Goal: Use online tool/utility: Use online tool/utility

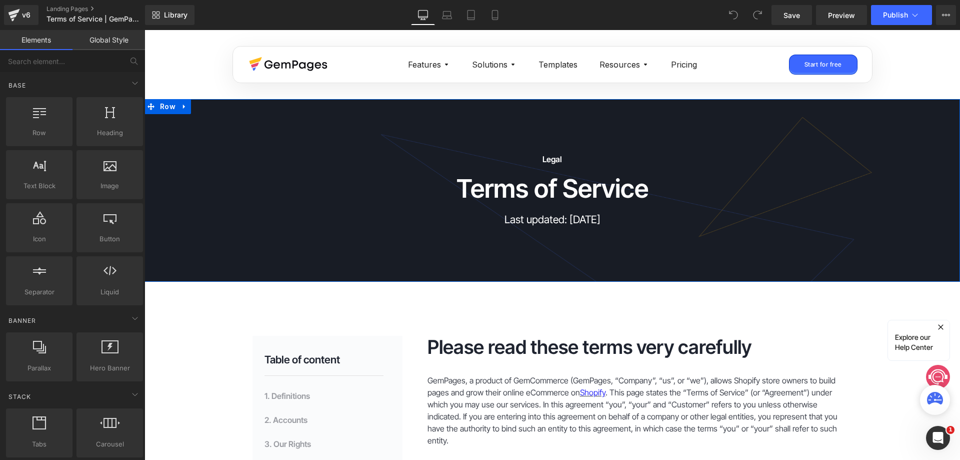
scroll to position [150, 0]
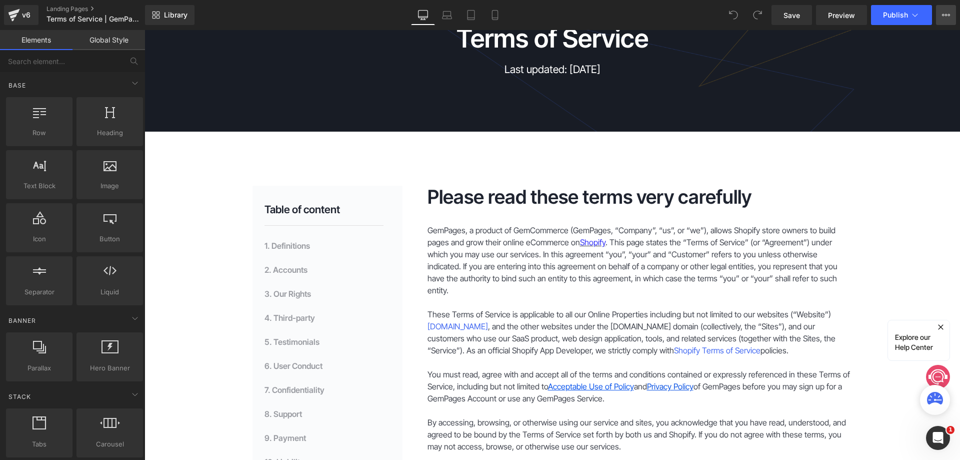
click at [946, 13] on icon at bounding box center [946, 15] width 8 height 8
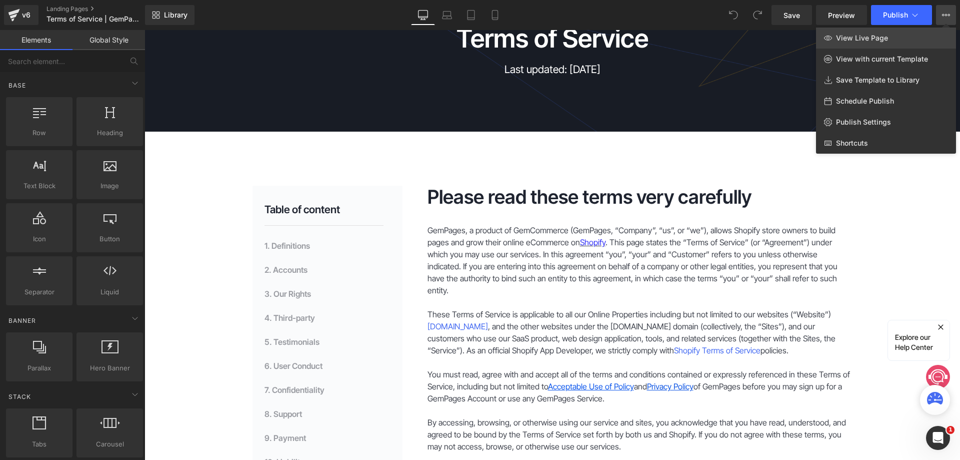
click at [885, 43] on link "View Live Page" at bounding box center [886, 38] width 140 height 21
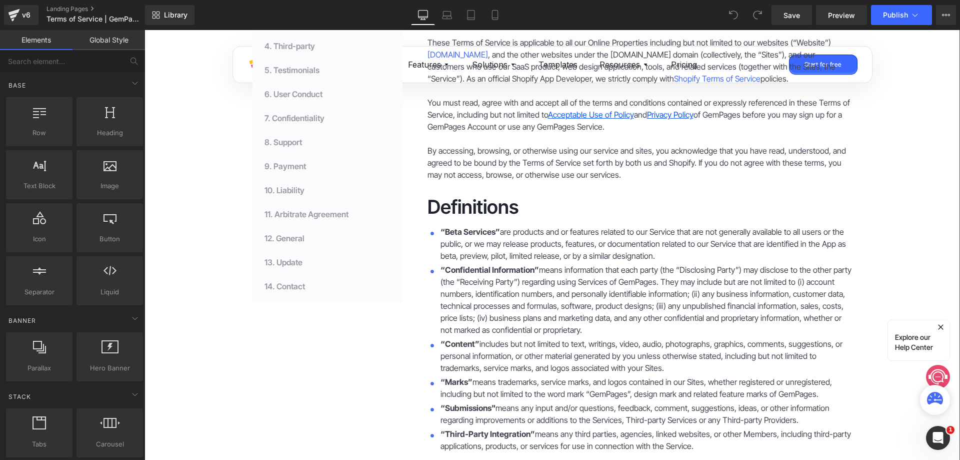
scroll to position [400, 0]
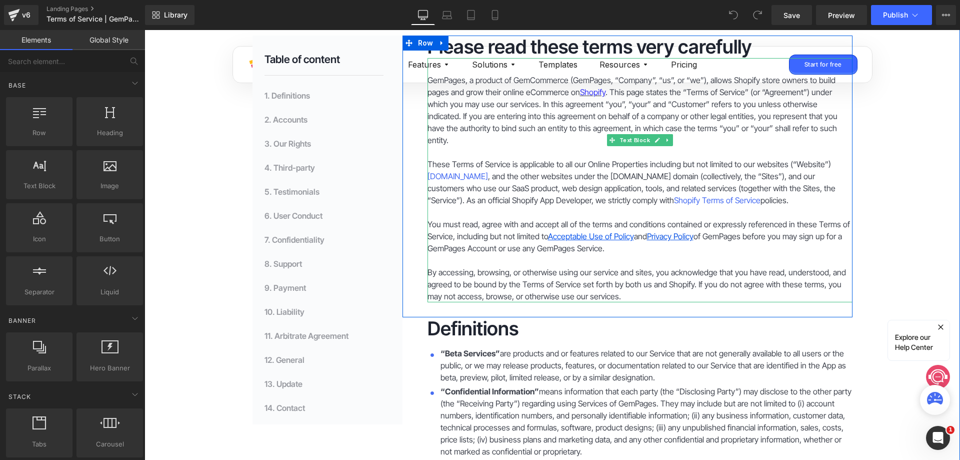
click at [524, 186] on p "These Terms of Service is applicable to all our Online Properties including but…" at bounding box center [640, 182] width 425 height 48
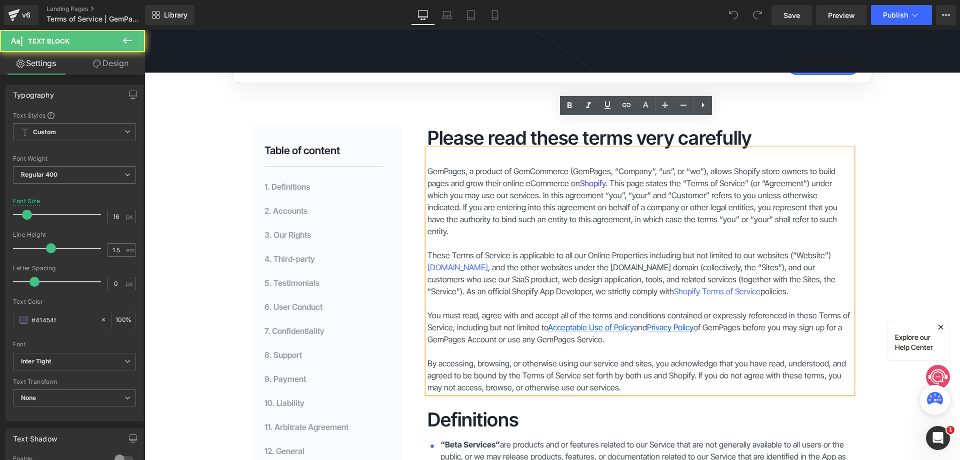
scroll to position [200, 0]
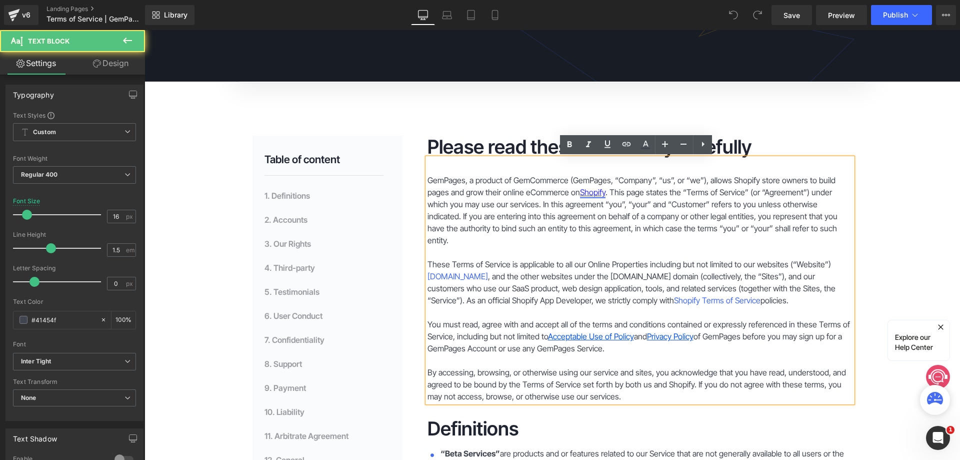
click at [580, 195] on link "Shopify" at bounding box center [593, 192] width 26 height 10
click at [539, 194] on p "GemPages, a product of GemCommerce (GemPages, “Company”, “us”, or “we”), allows…" at bounding box center [640, 210] width 425 height 72
click at [592, 193] on link "Shopify" at bounding box center [593, 192] width 26 height 10
click at [491, 206] on p "GemPages, a product of GemCommerce (GemPages, “Company”, “us”, or “we”), allows…" at bounding box center [640, 210] width 425 height 72
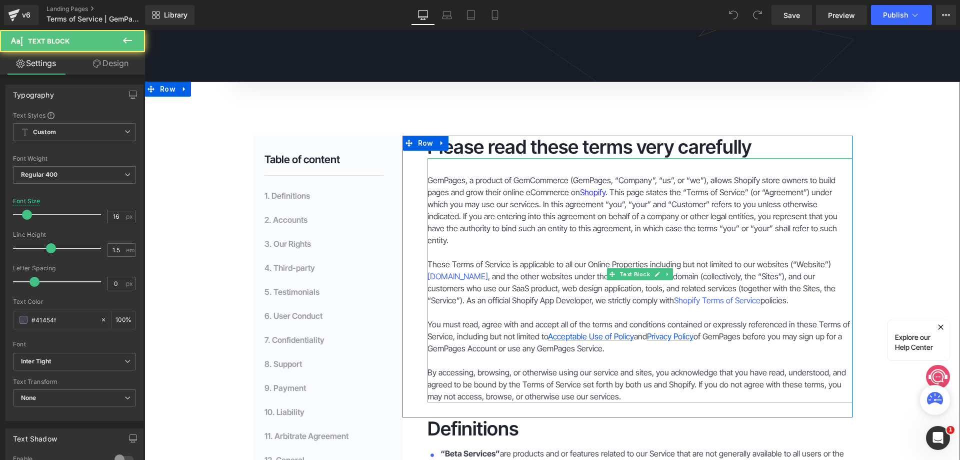
click at [634, 246] on p at bounding box center [640, 252] width 425 height 12
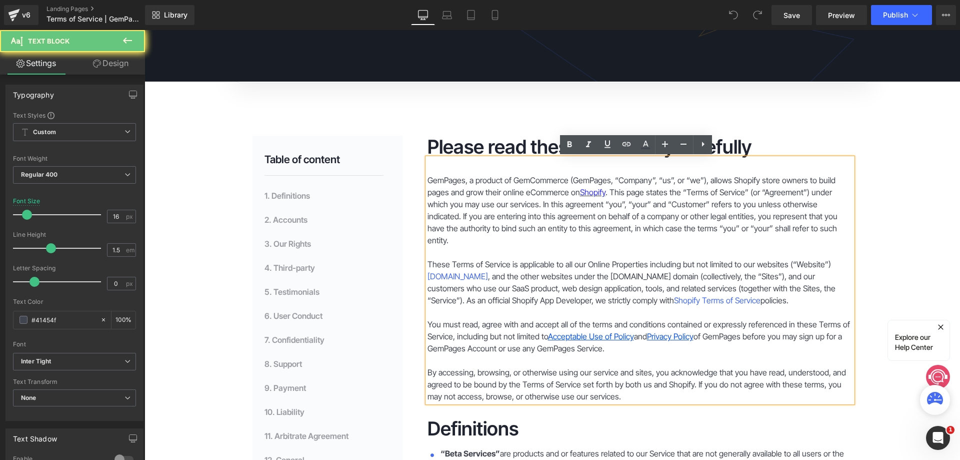
click at [631, 274] on p "These Terms of Service is applicable to all our Online Properties including but…" at bounding box center [640, 282] width 425 height 48
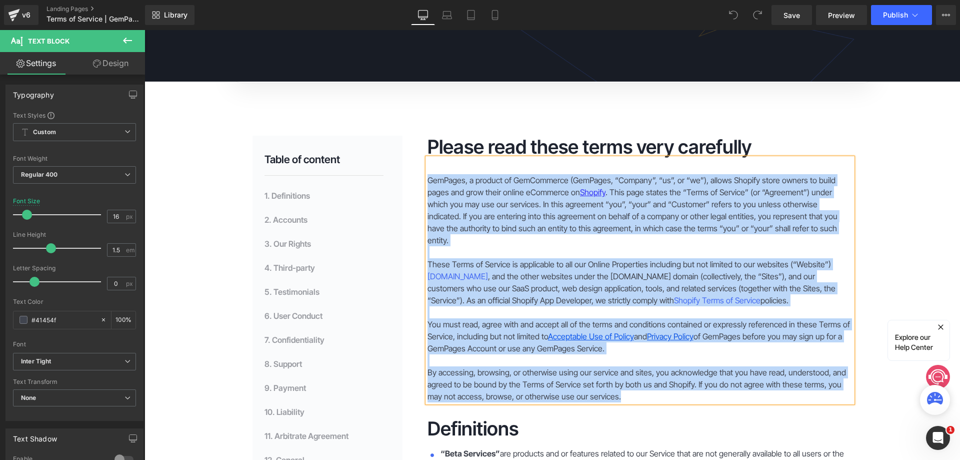
paste div
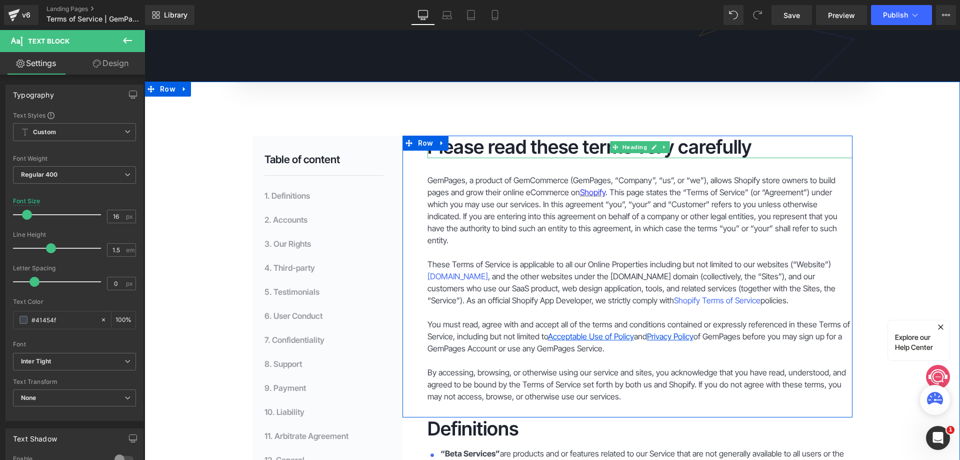
click at [671, 150] on h2 "Please read these terms very carefully" at bounding box center [640, 147] width 425 height 23
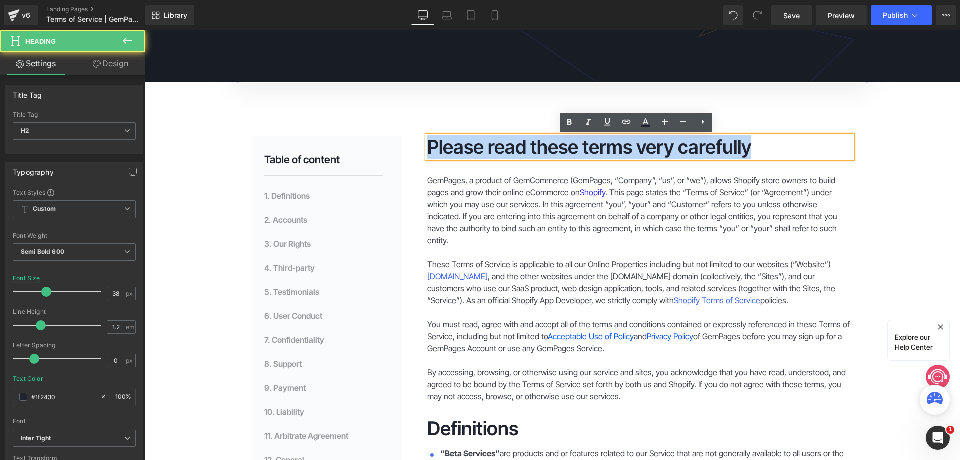
drag, startPoint x: 755, startPoint y: 148, endPoint x: 407, endPoint y: 144, distance: 347.7
click at [407, 144] on div "Please read these terms very carefully Heading GemPages, a product of GemCommer…" at bounding box center [628, 277] width 450 height 282
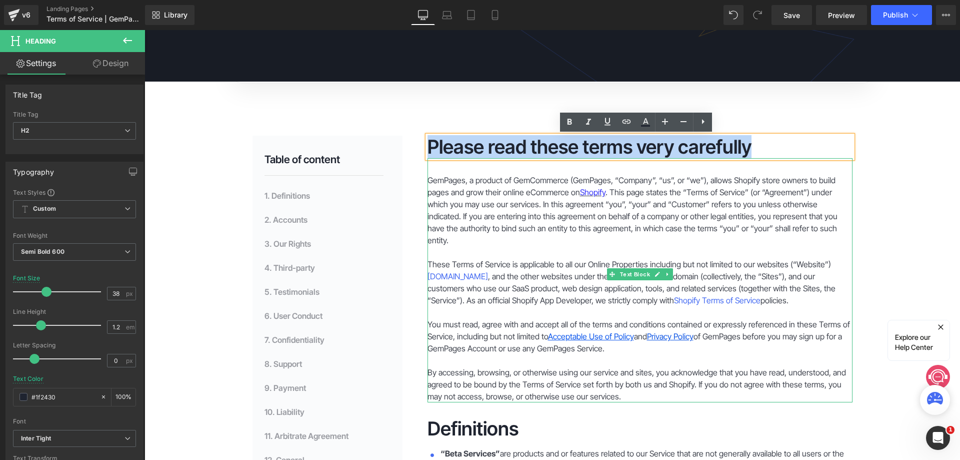
paste div
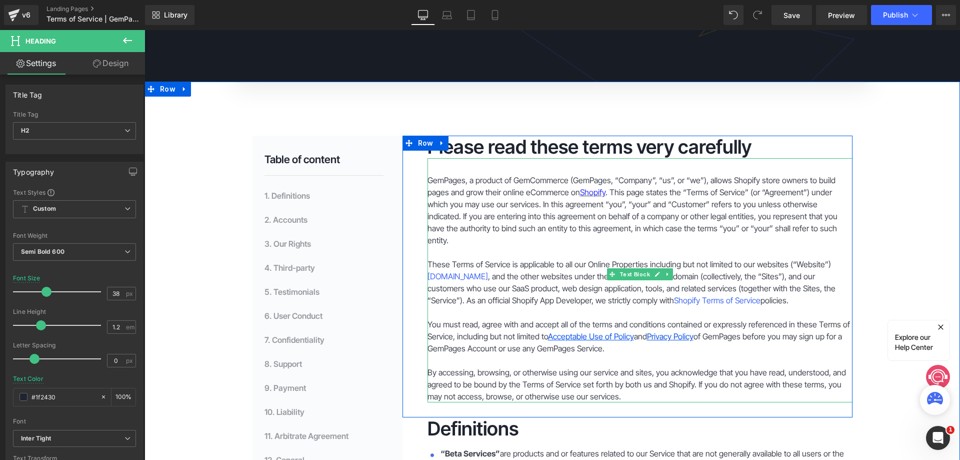
click at [560, 262] on p "These Terms of Service is applicable to all our Online Properties including but…" at bounding box center [640, 282] width 425 height 48
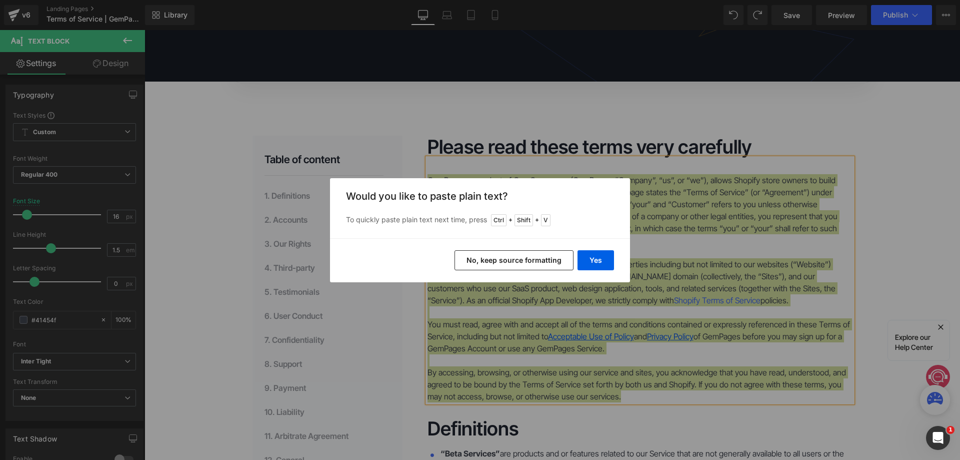
click at [545, 260] on button "No, keep source formatting" at bounding box center [514, 260] width 119 height 20
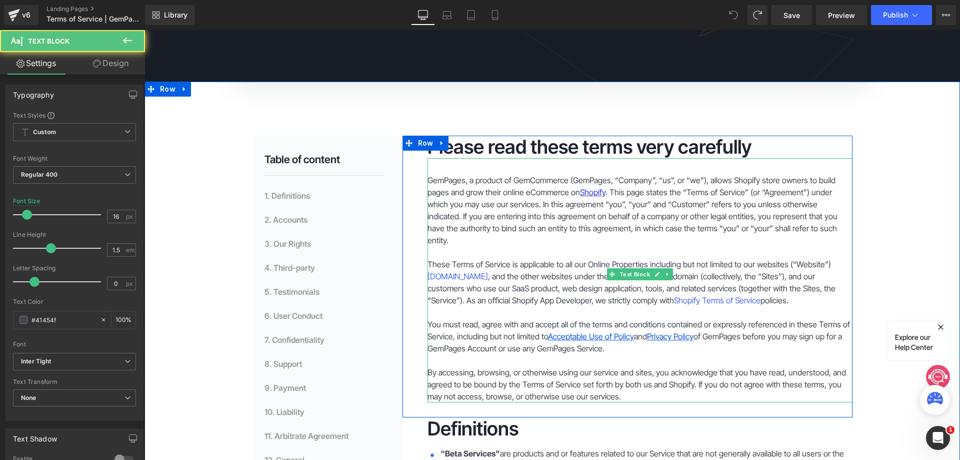
click at [564, 230] on p "GemPages, a product of GemCommerce (GemPages, “Company”, “us”, or “we”), allows…" at bounding box center [640, 210] width 425 height 72
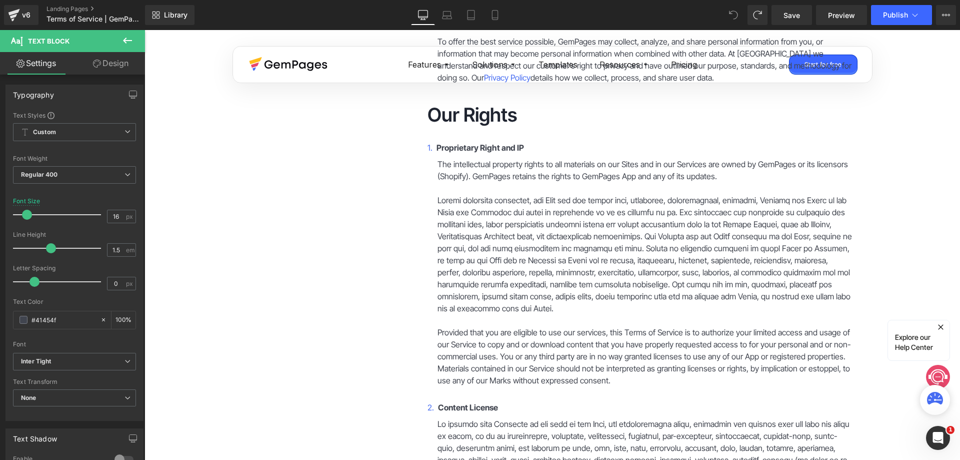
scroll to position [1301, 0]
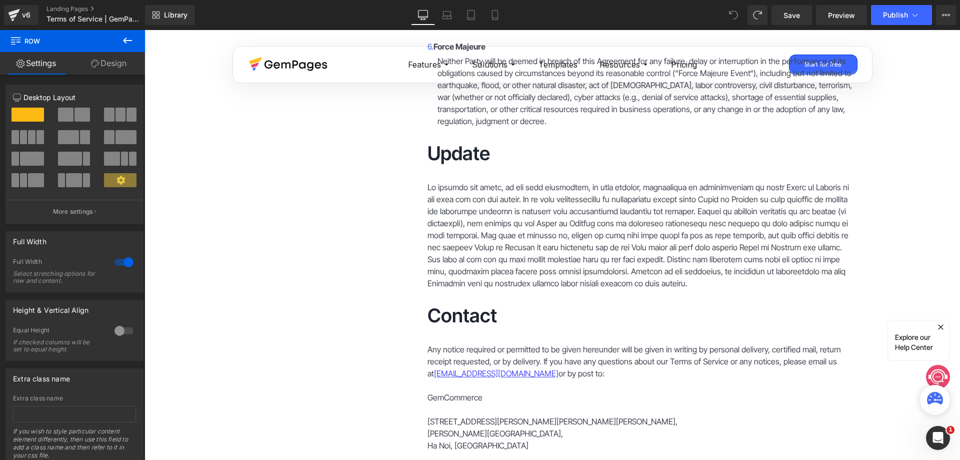
drag, startPoint x: 958, startPoint y: 114, endPoint x: 226, endPoint y: 297, distance: 754.8
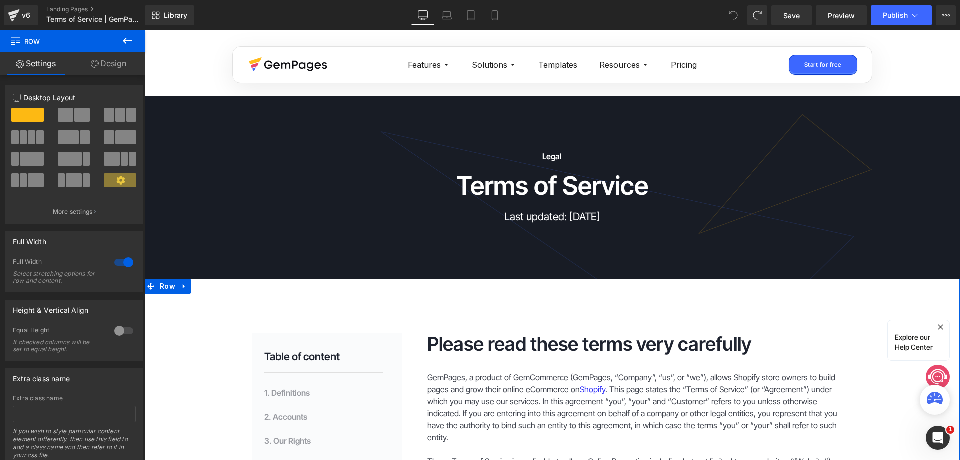
scroll to position [150, 0]
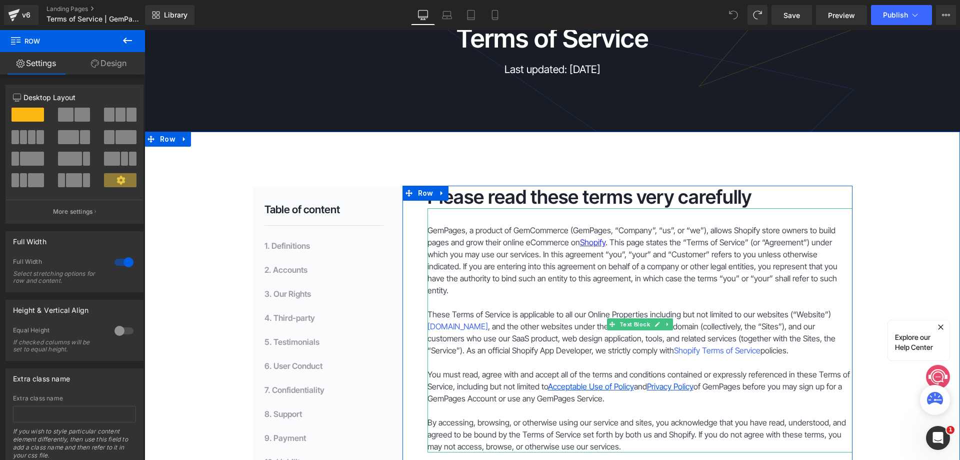
click at [601, 253] on p "GemPages, a product of GemCommerce (GemPages, “Company”, “us”, or “we”), allows…" at bounding box center [640, 260] width 425 height 72
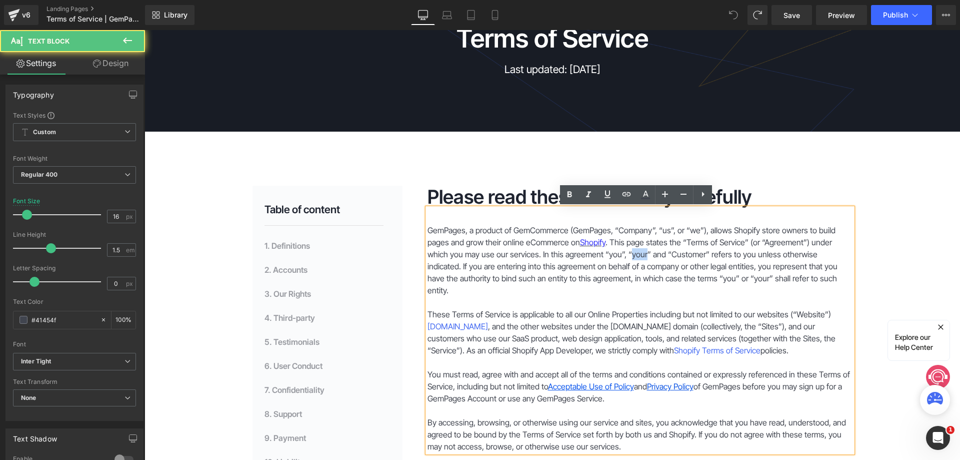
drag, startPoint x: 600, startPoint y: 253, endPoint x: 618, endPoint y: 253, distance: 17.5
click at [618, 253] on p "GemPages, a product of GemCommerce (GemPages, “Company”, “us”, or “we”), allows…" at bounding box center [640, 260] width 425 height 72
click at [602, 253] on p "GemPages, a product of GemCommerce (GemPages, “Company”, “us”, or “we”), allows…" at bounding box center [640, 260] width 425 height 72
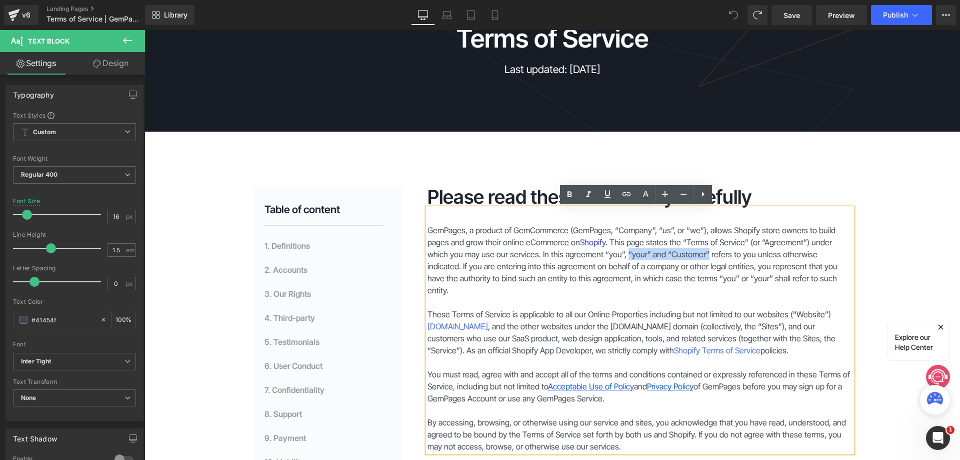
drag, startPoint x: 599, startPoint y: 254, endPoint x: 677, endPoint y: 255, distance: 78.0
click at [677, 255] on p "GemPages, a product of GemCommerce (GemPages, “Company”, “us”, or “we”), allows…" at bounding box center [640, 260] width 425 height 72
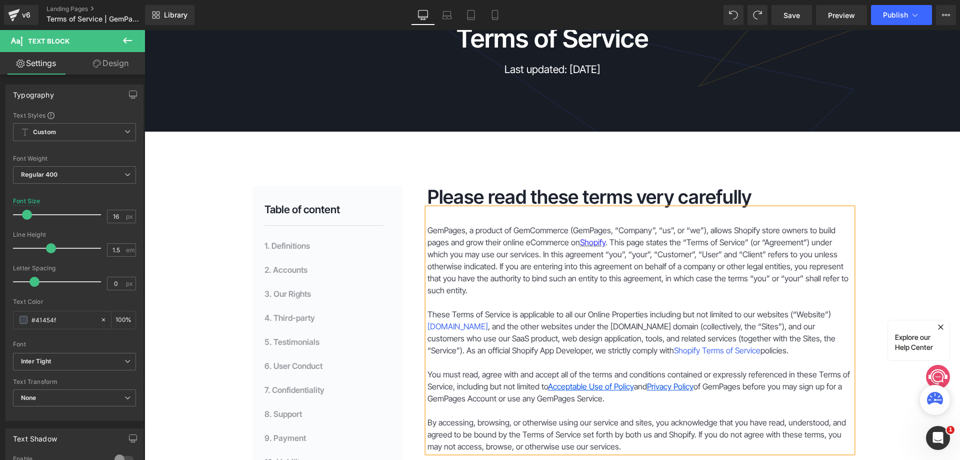
click at [725, 272] on p "GemPages, a product of GemCommerce (GemPages, “Company”, “us”, or “we”), allows…" at bounding box center [640, 260] width 425 height 72
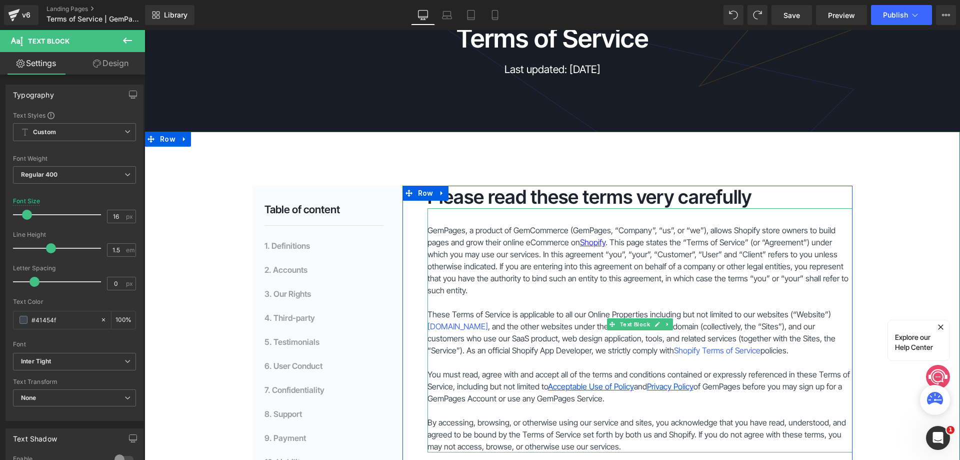
click at [542, 296] on p at bounding box center [640, 302] width 425 height 12
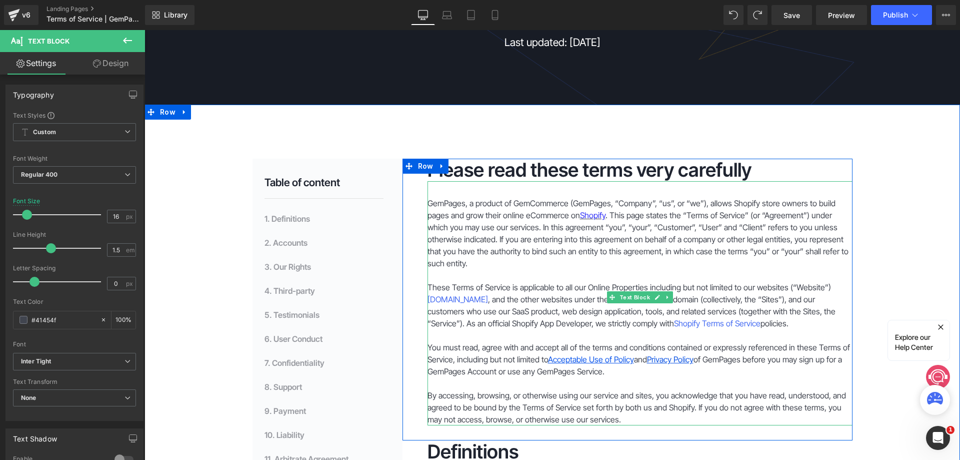
scroll to position [200, 0]
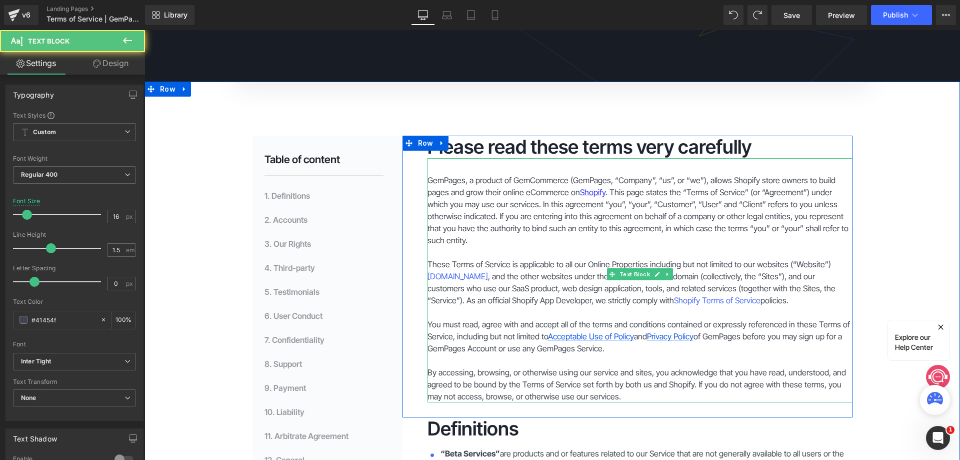
click at [777, 193] on p "GemPages, a product of GemCommerce (GemPages, “Company”, “us”, or “we”), allows…" at bounding box center [640, 210] width 425 height 72
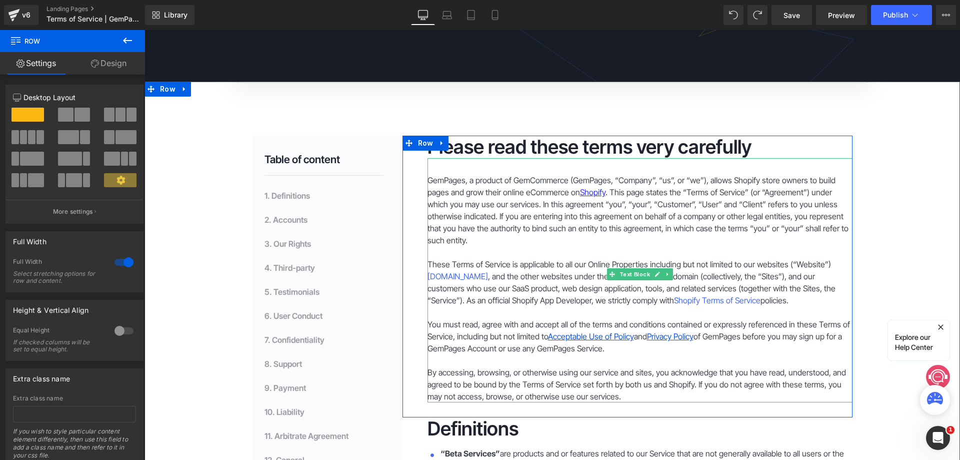
click at [585, 226] on p "GemPages, a product of GemCommerce (GemPages, “Company”, “us”, or “we”), allows…" at bounding box center [640, 210] width 425 height 72
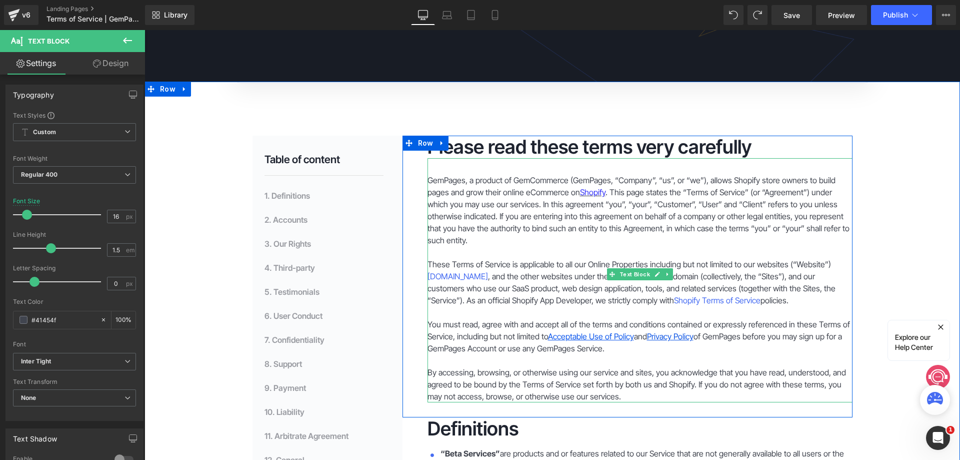
click at [746, 258] on p "These Terms of Service is applicable to all our Online Properties including but…" at bounding box center [640, 282] width 425 height 48
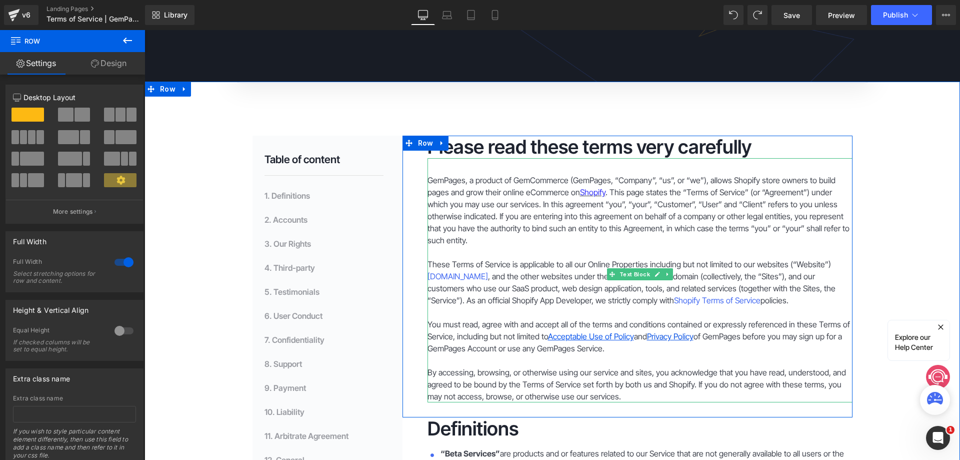
click at [810, 263] on p "These Terms of Service is applicable to all our Online Properties including but…" at bounding box center [640, 282] width 425 height 48
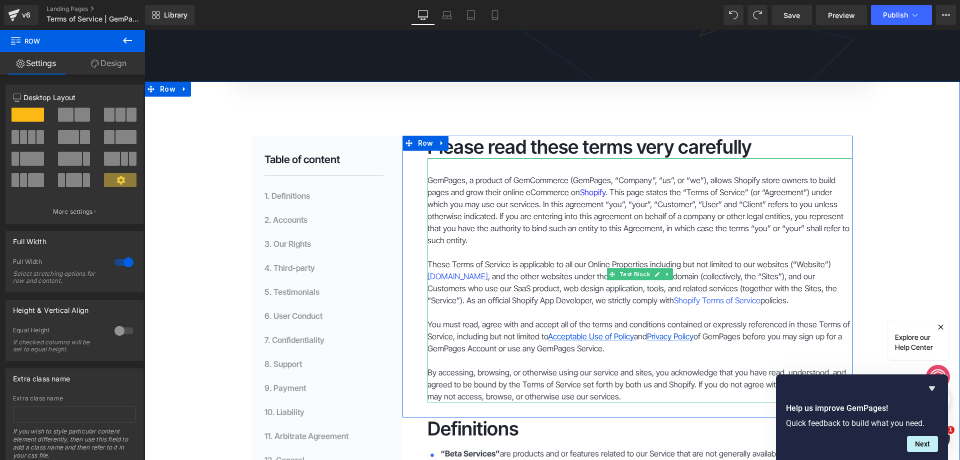
scroll to position [250, 0]
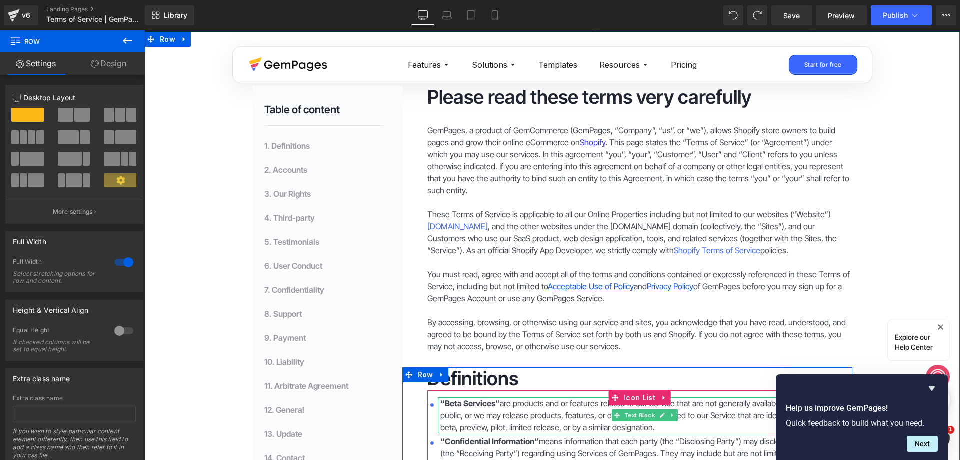
click at [480, 401] on p "“Beta Services” are products and or features related to our Service that are no…" at bounding box center [647, 415] width 412 height 36
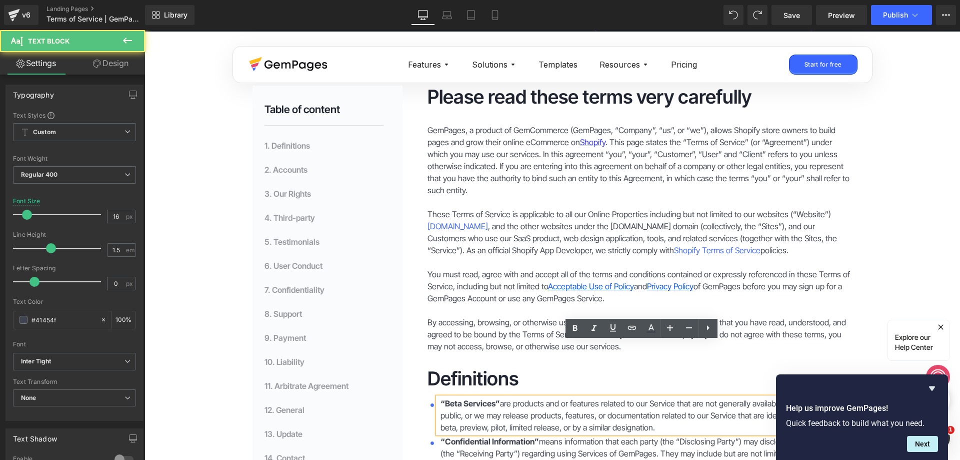
scroll to position [350, 0]
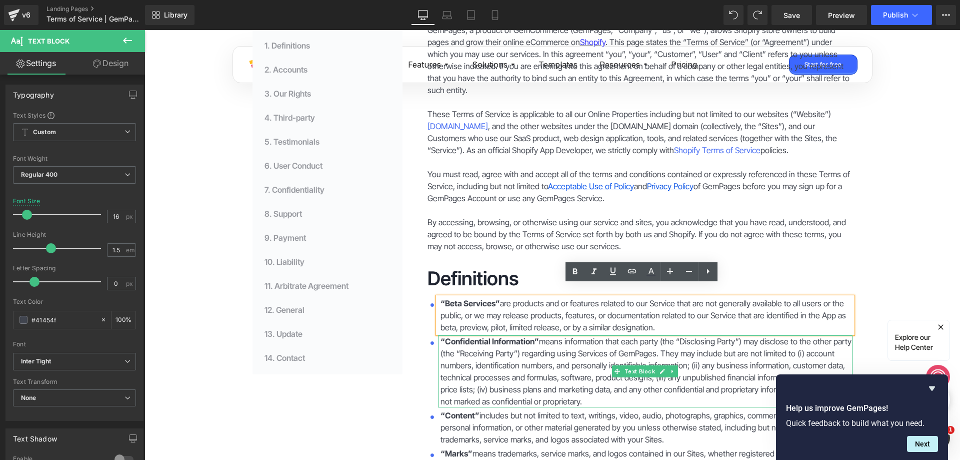
click at [441, 335] on p "“Confidential Information” means information that each party (the “Disclosing P…" at bounding box center [647, 371] width 412 height 72
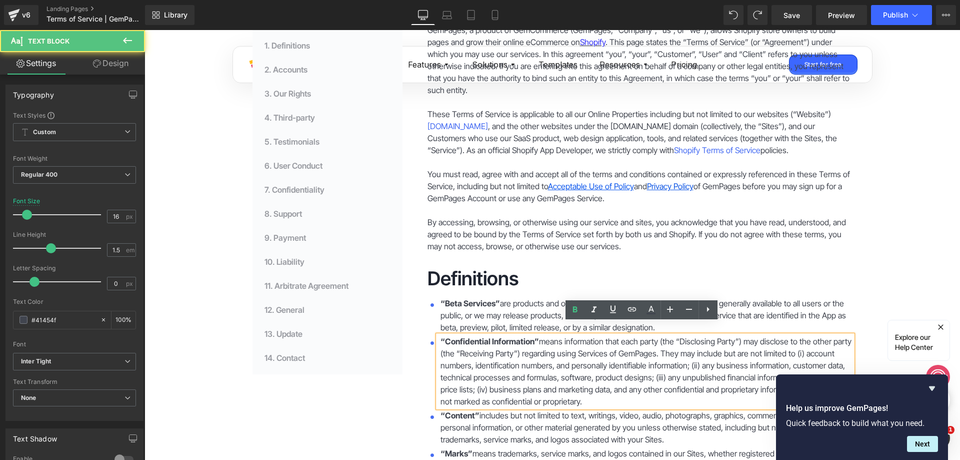
click at [441, 301] on p "“Beta Services” are products and or features related to our Service that are no…" at bounding box center [647, 315] width 412 height 36
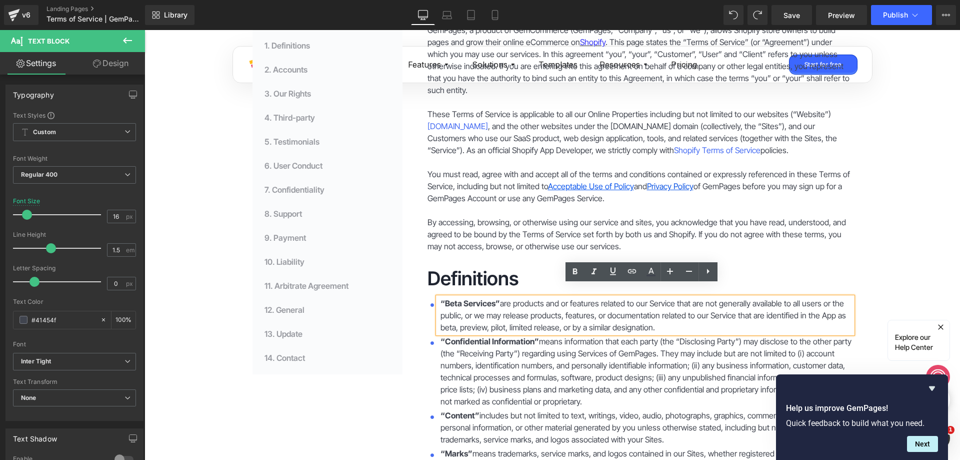
click at [428, 306] on div "“Beta Services” are products and or features related to our Service that are no…" at bounding box center [640, 315] width 425 height 36
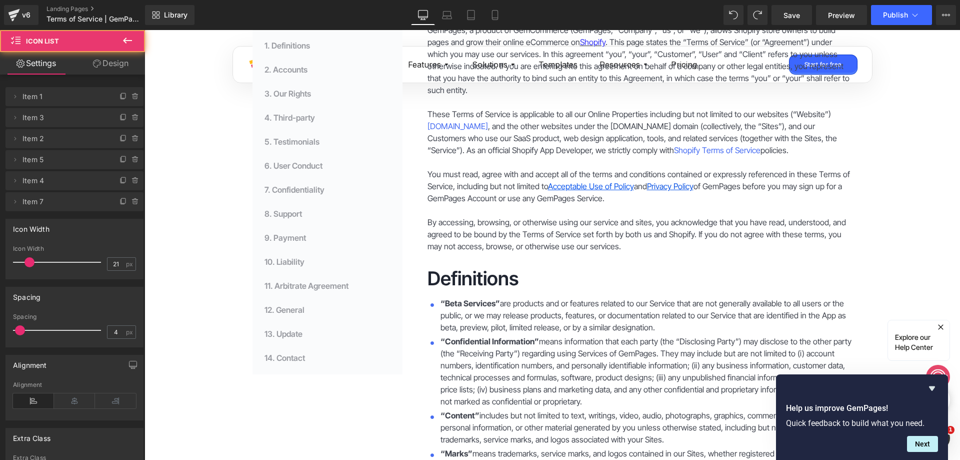
click at [447, 298] on span "“Beta Services”" at bounding box center [471, 303] width 60 height 10
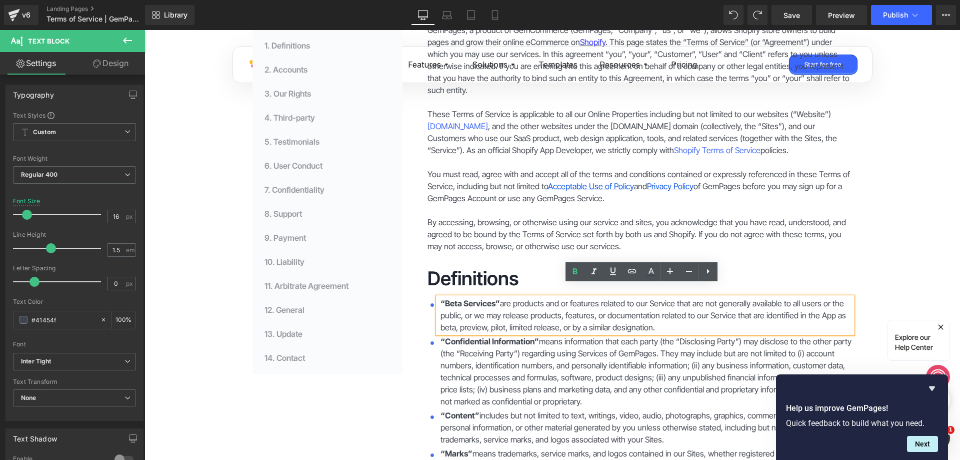
click at [500, 267] on h2 "Definitions" at bounding box center [640, 278] width 425 height 23
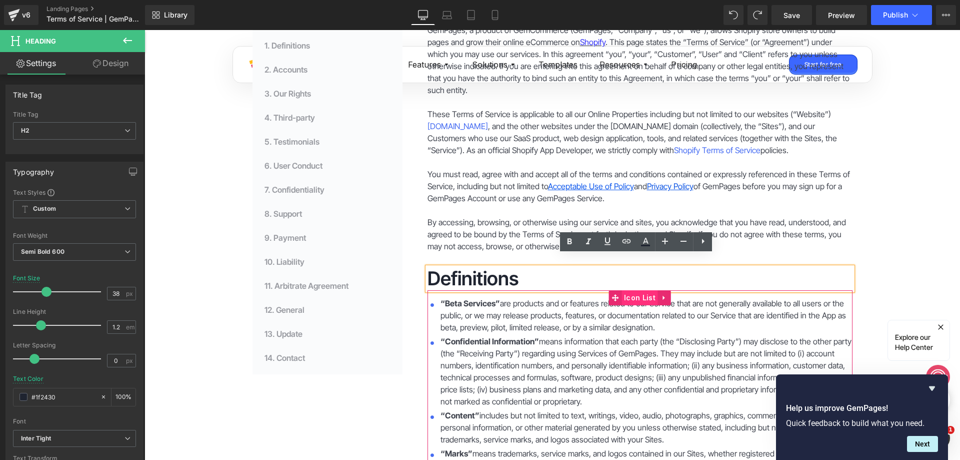
click at [631, 290] on span "Icon List" at bounding box center [640, 297] width 37 height 15
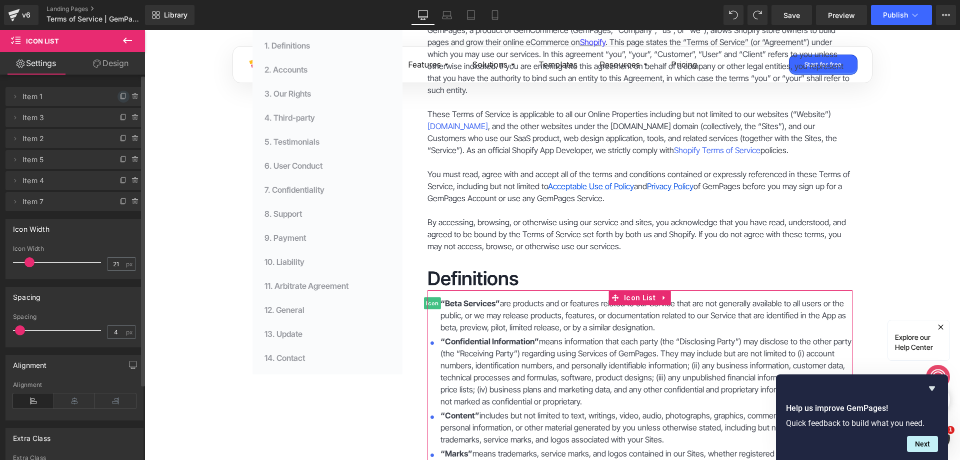
click at [120, 100] on icon at bounding box center [124, 97] width 8 height 8
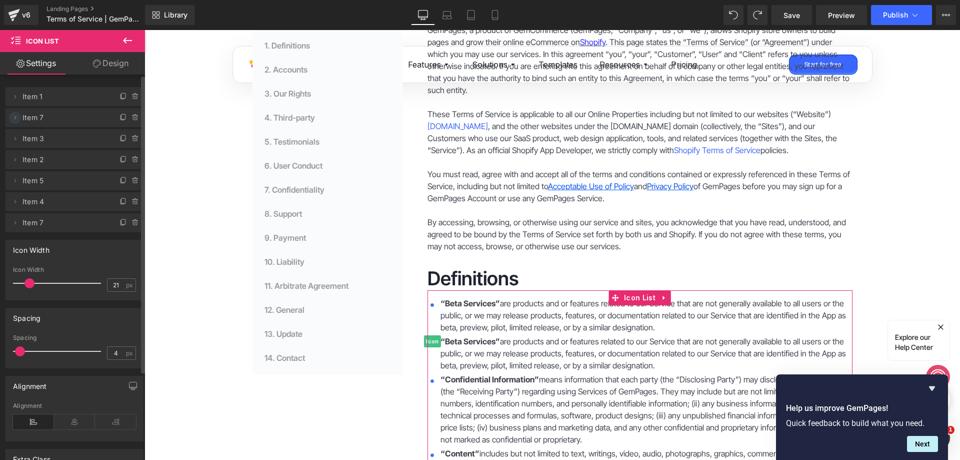
click at [20, 117] on span at bounding box center [15, 118] width 12 height 12
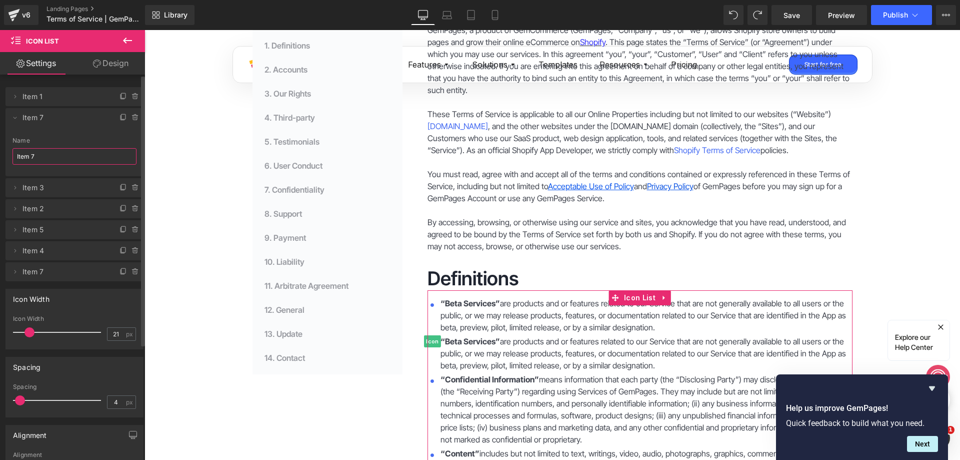
drag, startPoint x: 43, startPoint y: 155, endPoint x: 17, endPoint y: 155, distance: 25.5
click at [17, 155] on input "Item 7" at bounding box center [75, 156] width 124 height 17
drag, startPoint x: 52, startPoint y: 156, endPoint x: -11, endPoint y: 156, distance: 62.0
click at [0, 156] on html "Icon List You are previewing how the will restyle your page. You can not edit E…" at bounding box center [480, 230] width 960 height 460
click at [48, 93] on span "Item 1" at bounding box center [65, 96] width 84 height 19
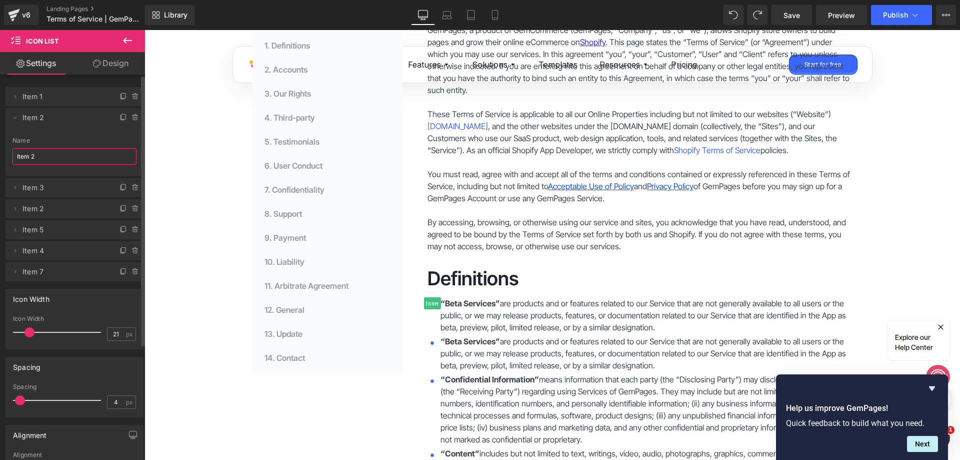
click at [30, 97] on span "Item 1" at bounding box center [65, 96] width 84 height 19
type input "Item 2"
click at [13, 122] on span at bounding box center [15, 118] width 12 height 12
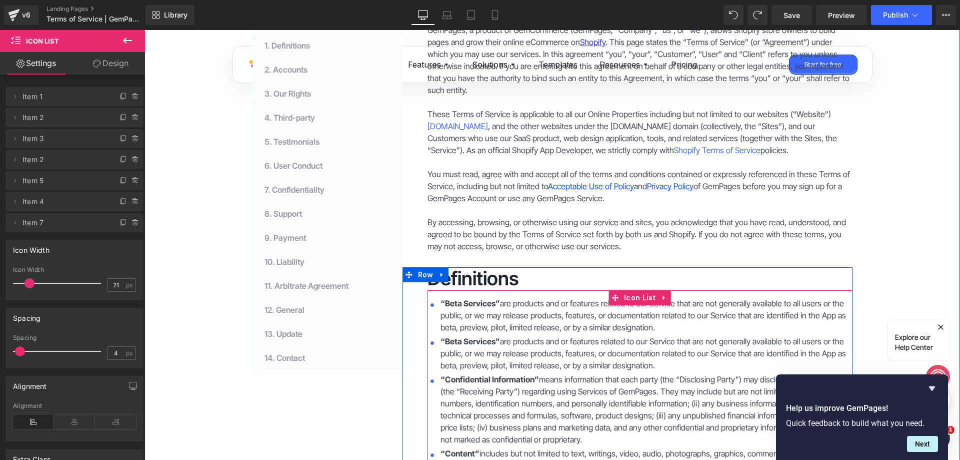
click at [474, 305] on p "“Beta Services” are products and or features related to our Service that are no…" at bounding box center [647, 315] width 412 height 36
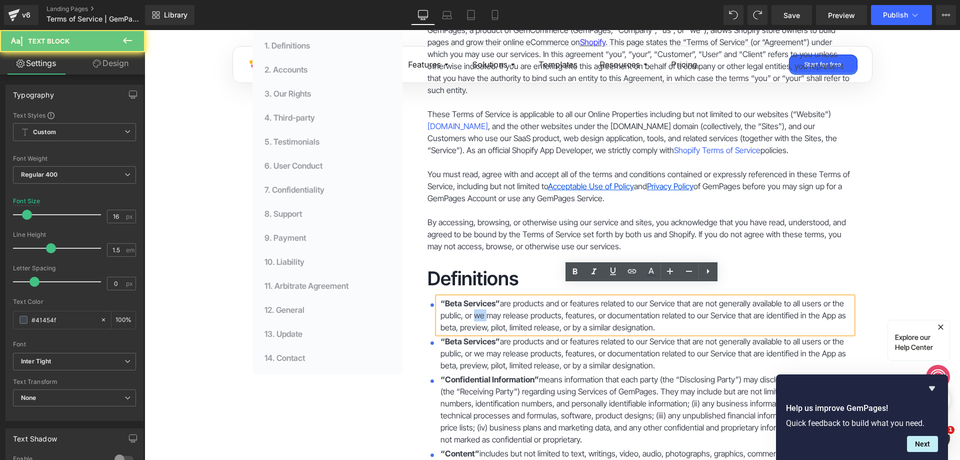
click at [474, 305] on p "“Beta Services” are products and or features related to our Service that are no…" at bounding box center [647, 315] width 412 height 36
click at [517, 303] on p "“Beta Services” are products and or features related to our Service that are no…" at bounding box center [647, 315] width 412 height 36
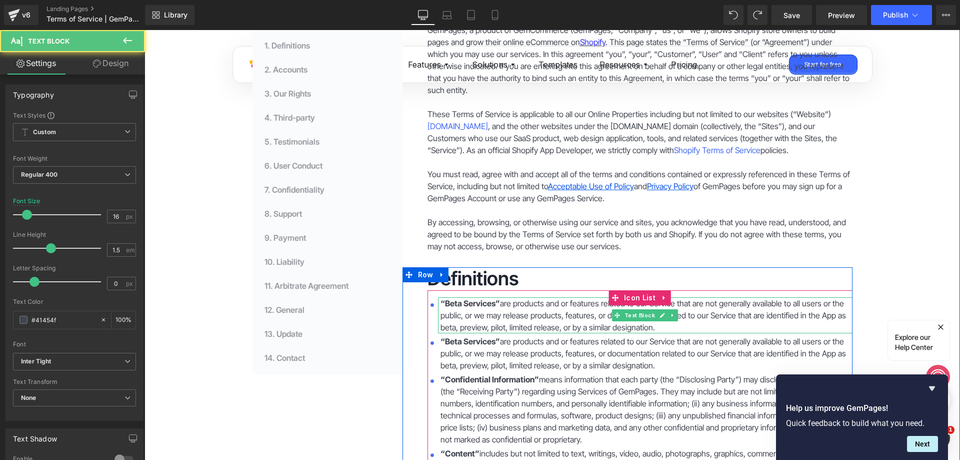
click at [653, 314] on p "“Beta Services” are products and or features related to our Service that are no…" at bounding box center [647, 315] width 412 height 36
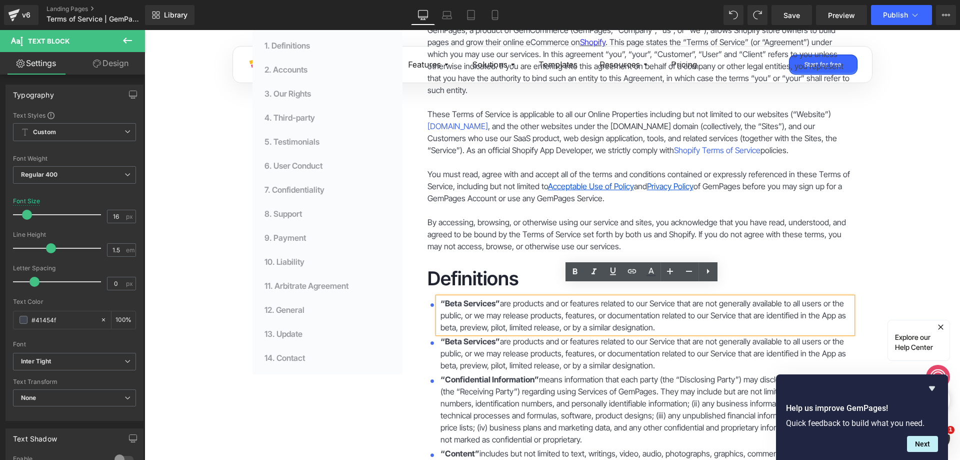
drag, startPoint x: 653, startPoint y: 314, endPoint x: 433, endPoint y: 288, distance: 221.7
click at [438, 297] on div "“Beta Services” are products and or features related to our Service that are no…" at bounding box center [645, 315] width 415 height 36
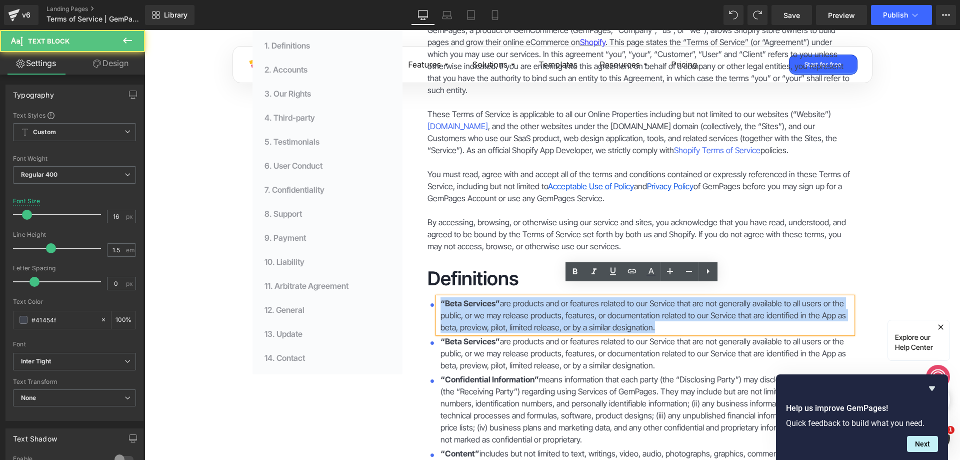
drag, startPoint x: 661, startPoint y: 313, endPoint x: 438, endPoint y: 294, distance: 224.4
click at [441, 297] on p "“Beta Services” are products and or features related to our Service that are no…" at bounding box center [647, 315] width 412 height 36
paste div
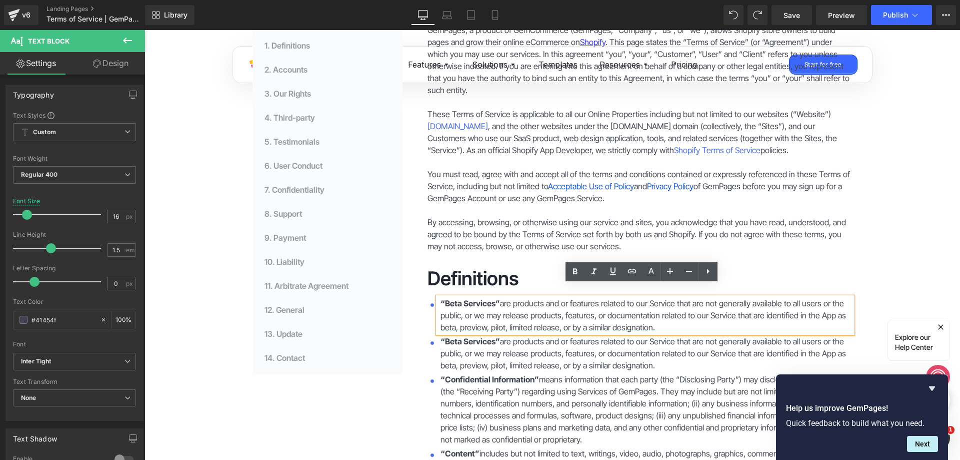
click at [659, 313] on p "“Beta Services” are products and or features related to our Service that are no…" at bounding box center [647, 315] width 412 height 36
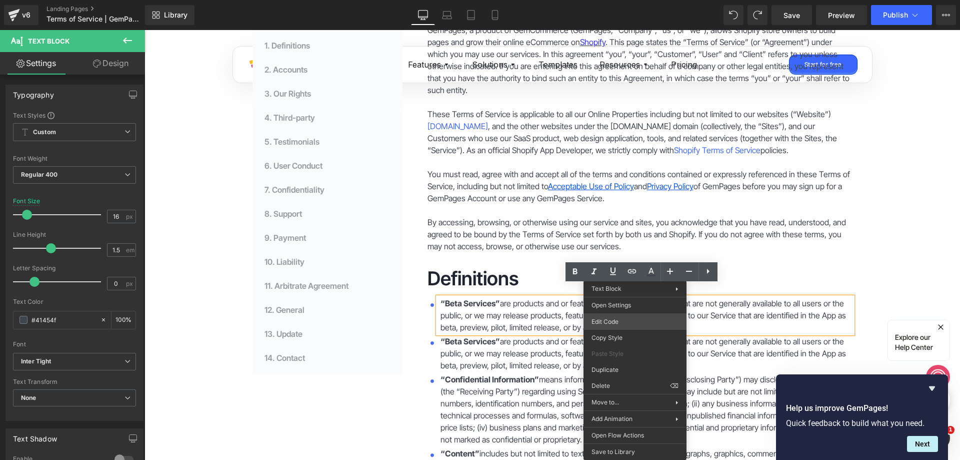
click at [612, 0] on div "Icon List You are previewing how the will restyle your page. You can not edit E…" at bounding box center [480, 0] width 960 height 0
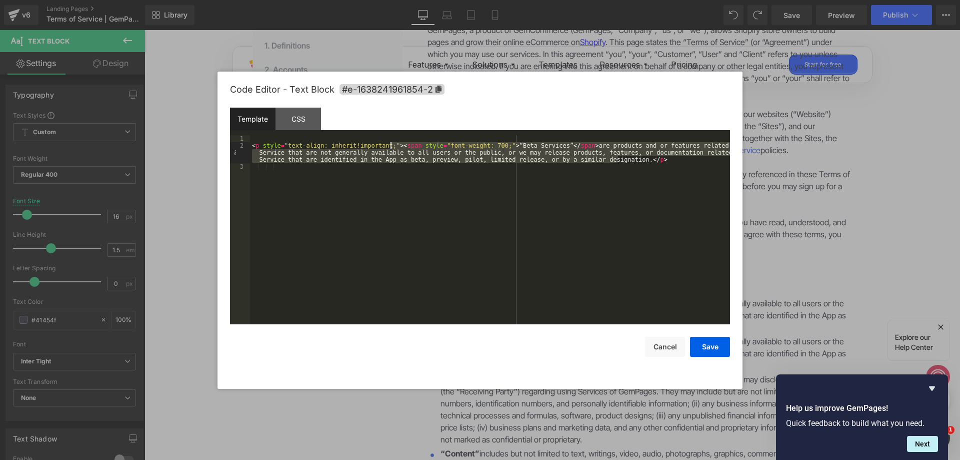
drag, startPoint x: 618, startPoint y: 160, endPoint x: 392, endPoint y: 147, distance: 226.9
click at [392, 147] on div "< p style = "text-align: inherit!important;" > < span style = "font-weight: 700…" at bounding box center [490, 236] width 480 height 203
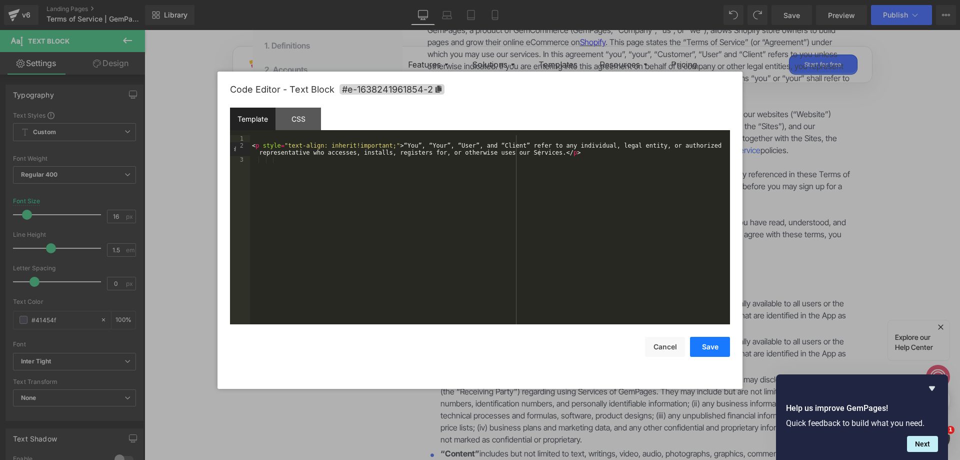
drag, startPoint x: 707, startPoint y: 342, endPoint x: 526, endPoint y: 286, distance: 189.5
click at [707, 342] on button "Save" at bounding box center [710, 347] width 40 height 20
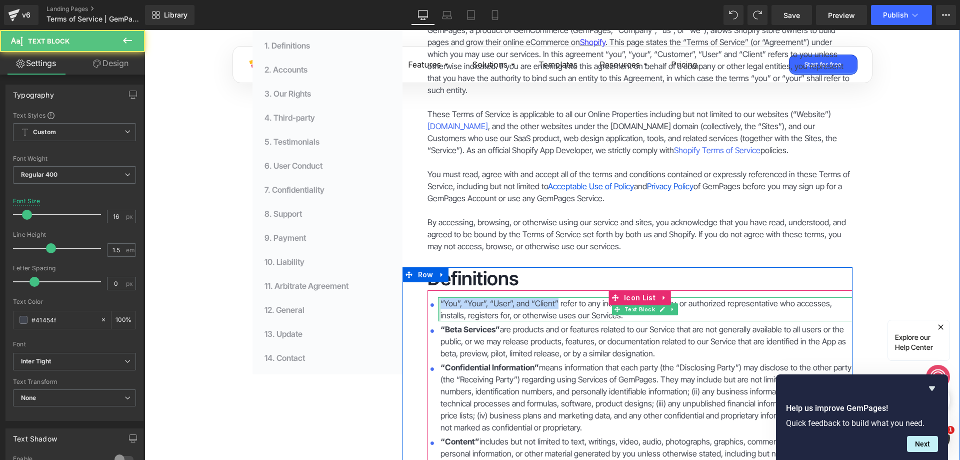
drag, startPoint x: 553, startPoint y: 288, endPoint x: 434, endPoint y: 288, distance: 119.1
click at [438, 297] on div "“You”, “Your”, “User”, and “Client” refer to any individual, legal entity, or a…" at bounding box center [645, 309] width 415 height 24
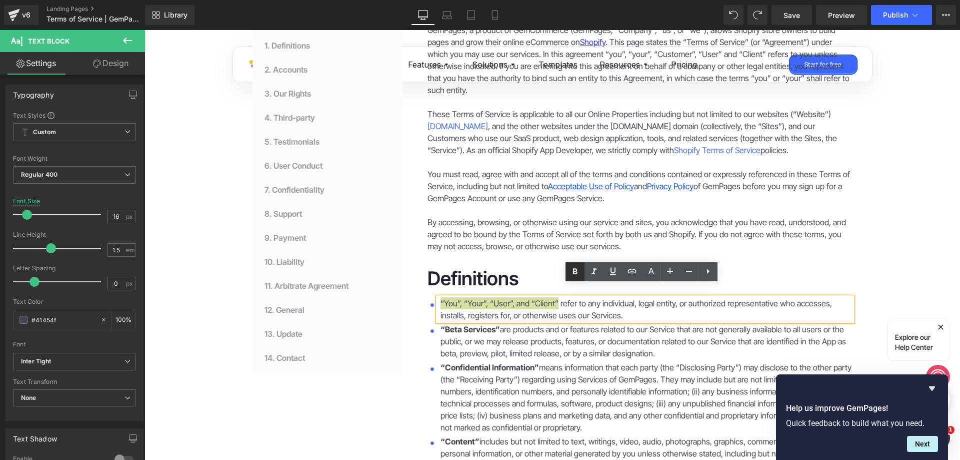
click at [577, 269] on icon at bounding box center [575, 272] width 12 height 12
click at [600, 331] on p "“Beta Services” are products and or features related to our Service that are no…" at bounding box center [647, 341] width 412 height 36
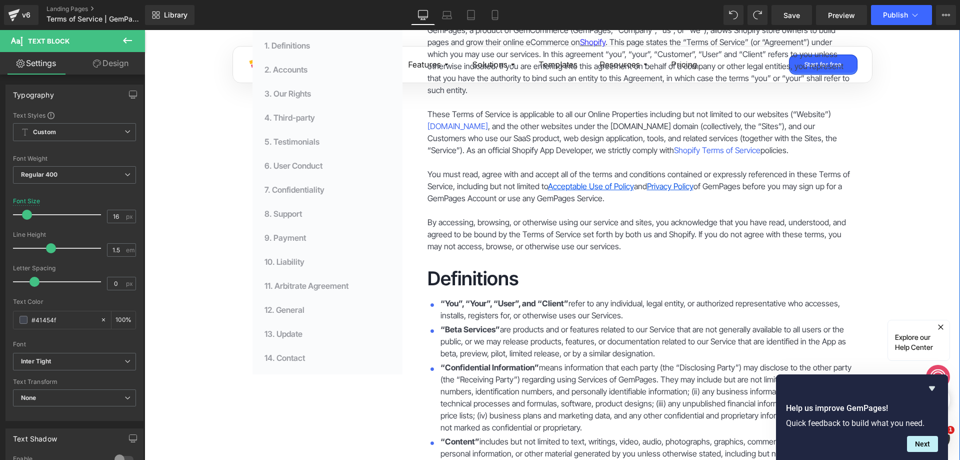
drag, startPoint x: 911, startPoint y: 213, endPoint x: 883, endPoint y: 140, distance: 78.4
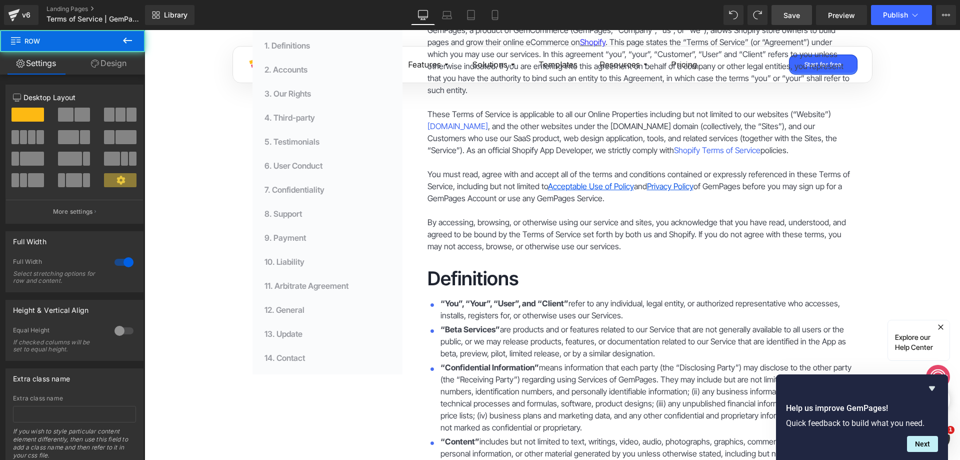
click at [798, 13] on span "Save" at bounding box center [792, 15] width 17 height 11
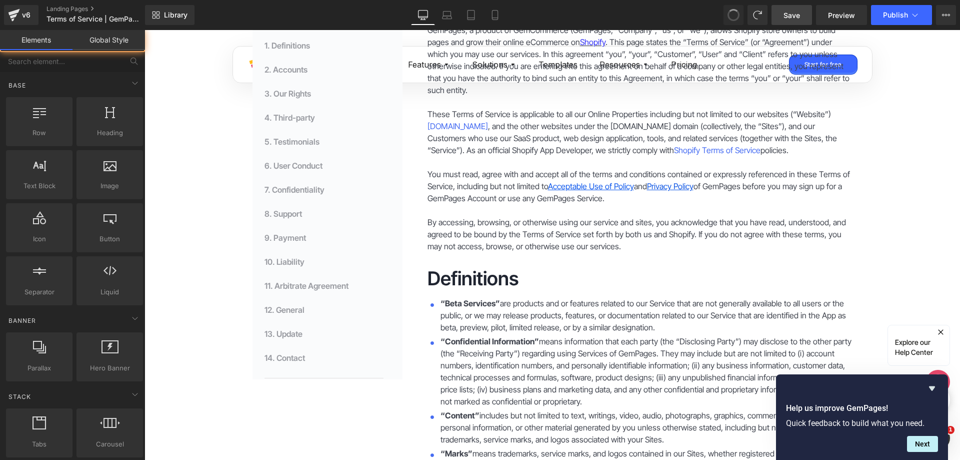
click at [738, 11] on span at bounding box center [734, 15] width 14 height 14
click at [738, 11] on span at bounding box center [733, 15] width 13 height 13
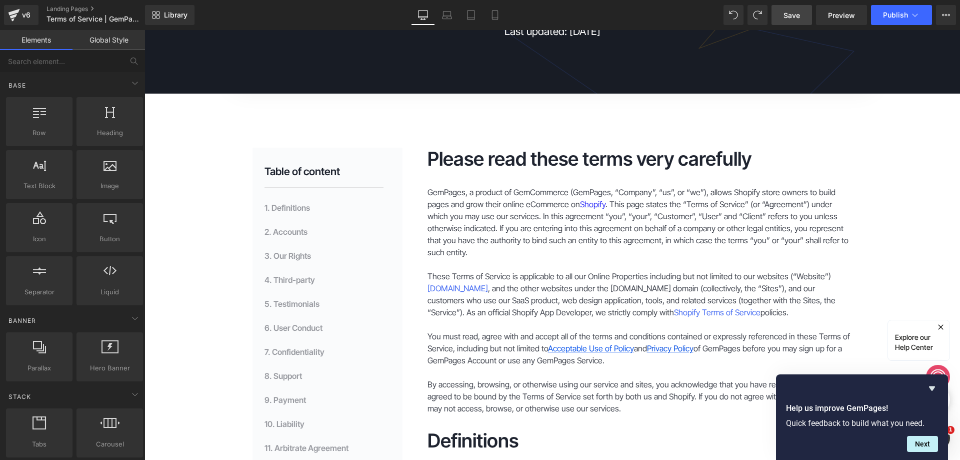
scroll to position [184, 0]
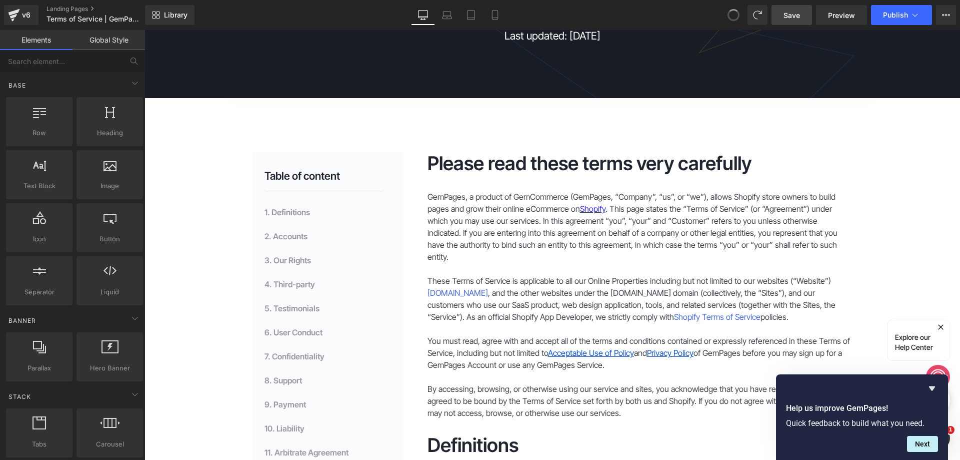
click at [738, 11] on span at bounding box center [734, 15] width 12 height 12
click at [738, 11] on icon at bounding box center [733, 15] width 9 height 9
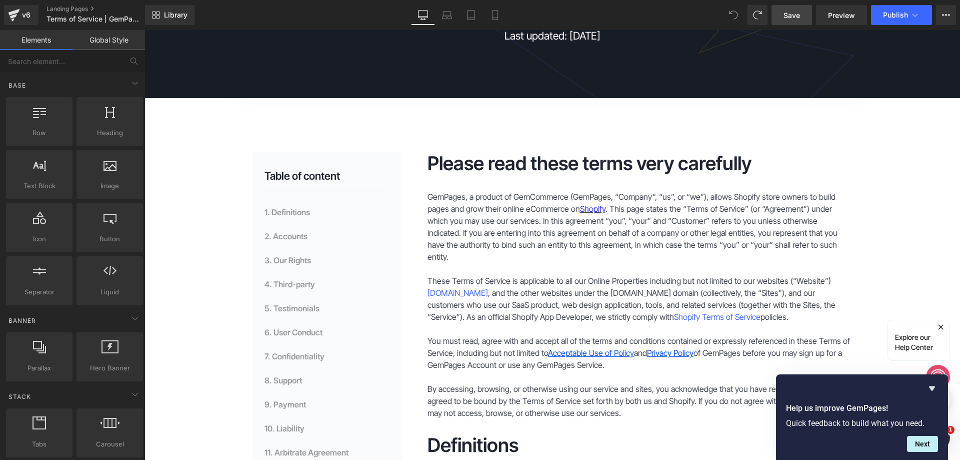
click at [738, 11] on icon at bounding box center [733, 15] width 9 height 9
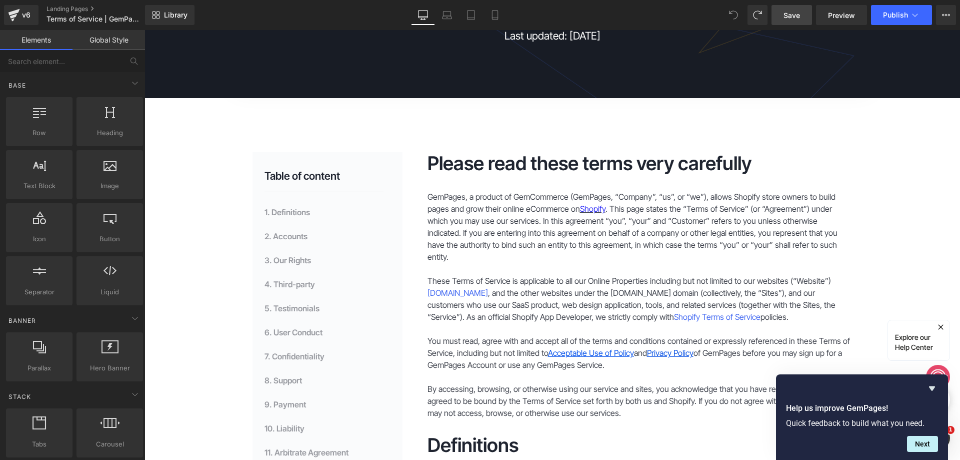
drag, startPoint x: 796, startPoint y: 17, endPoint x: 597, endPoint y: 62, distance: 204.1
click at [796, 17] on span "Save" at bounding box center [792, 15] width 17 height 11
